Goal: Information Seeking & Learning: Learn about a topic

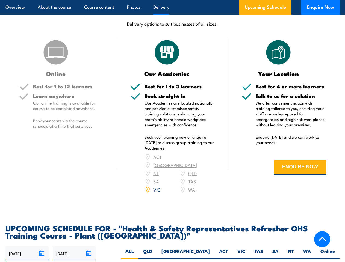
scroll to position [778, 0]
click at [172, 0] on article "Overview About the course Course content Photos Delivery Upcoming Schedule Enqu…" at bounding box center [172, 7] width 334 height 15
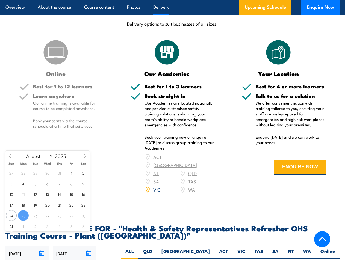
click at [27, 247] on input "[DATE]" at bounding box center [26, 254] width 43 height 14
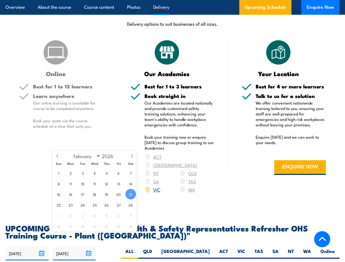
click at [74, 247] on input "[DATE]" at bounding box center [74, 254] width 43 height 14
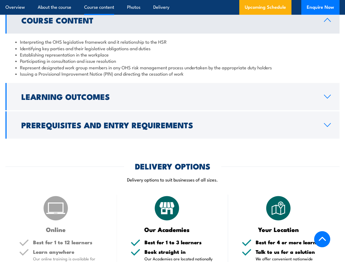
click at [172, 0] on article "Overview About the course Course content Photos Delivery Upcoming Schedule Enqu…" at bounding box center [172, 7] width 334 height 15
click at [172, 93] on h2 "Learning Outcomes" at bounding box center [168, 96] width 294 height 7
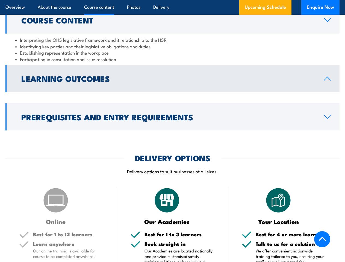
click at [172, 119] on div "COURSES > Work Health & Safety Training (WHS) Health & Safety Representatives R…" at bounding box center [172, 154] width 345 height 1527
